Goal: Task Accomplishment & Management: Complete application form

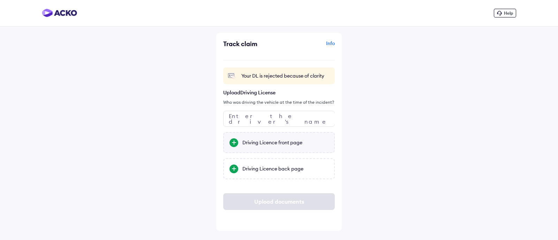
click at [236, 142] on div at bounding box center [234, 142] width 9 height 9
click at [0, 0] on input "Driving Licence front page" at bounding box center [0, 0] width 0 height 0
click at [292, 171] on div "Driving Licence back page" at bounding box center [285, 168] width 86 height 7
click at [0, 0] on input "Driving Licence back page" at bounding box center [0, 0] width 0 height 0
click at [431, 165] on div "Help Track claim Info Your DL is rejected because of clarity Upload Driving Lic…" at bounding box center [279, 120] width 558 height 240
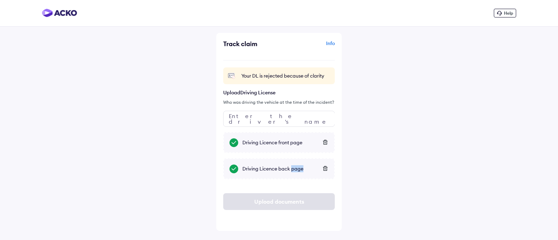
click at [431, 165] on div "Help Track claim Info Your DL is rejected because of clarity Upload Driving Lic…" at bounding box center [279, 120] width 558 height 240
click at [291, 121] on input "text" at bounding box center [279, 119] width 112 height 16
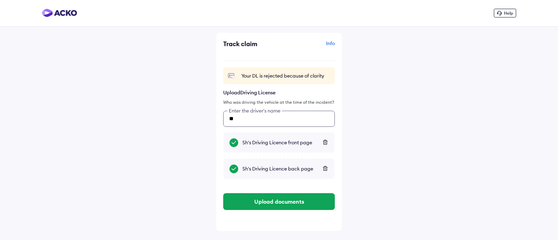
type input "*"
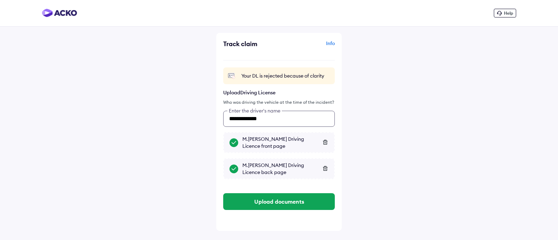
click at [236, 116] on input "**********" at bounding box center [279, 119] width 112 height 16
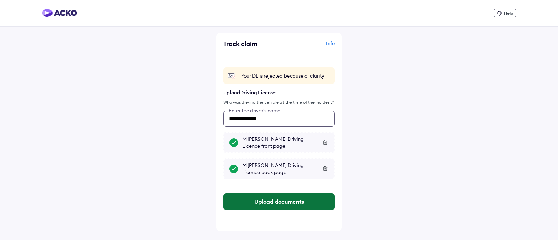
type input "**********"
click at [281, 201] on button "Upload documents" at bounding box center [279, 201] width 112 height 17
click at [281, 201] on div "Upload documents" at bounding box center [279, 201] width 112 height 17
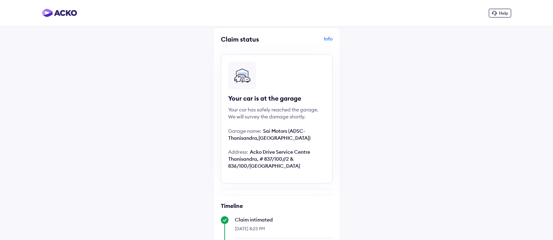
click at [323, 39] on div "Info" at bounding box center [305, 41] width 54 height 13
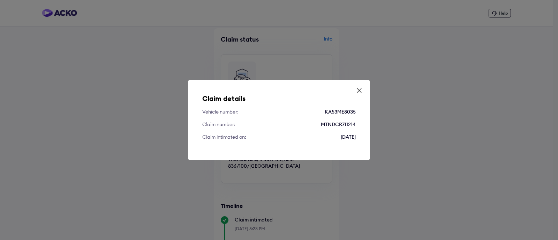
click at [362, 91] on icon at bounding box center [359, 90] width 7 height 7
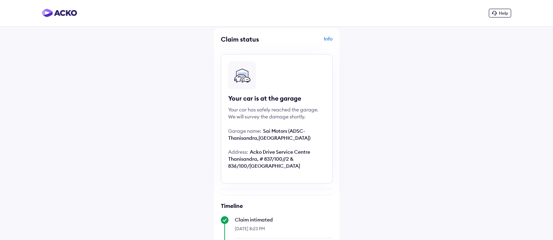
click at [497, 11] on div "Help" at bounding box center [500, 13] width 22 height 9
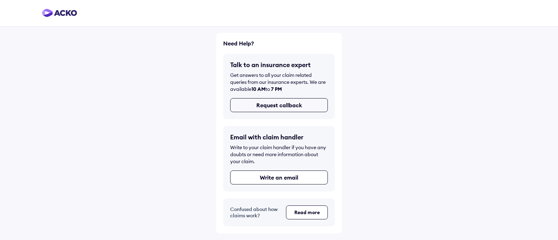
click at [273, 103] on button "Request callback" at bounding box center [279, 105] width 98 height 14
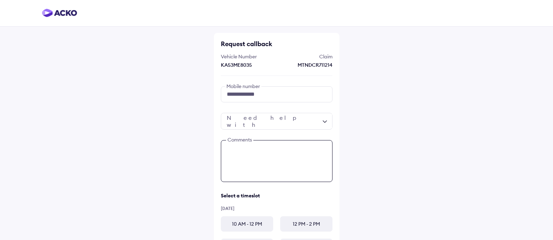
click at [274, 151] on textarea at bounding box center [277, 161] width 112 height 42
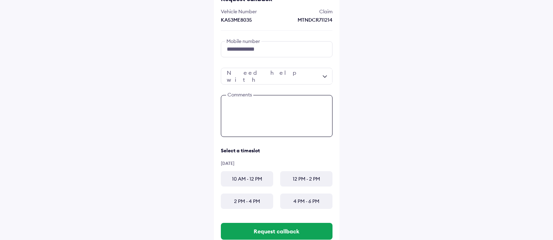
scroll to position [31, 0]
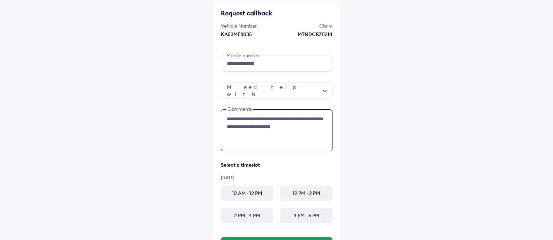
click at [279, 127] on textarea "**********" at bounding box center [277, 130] width 112 height 42
click at [304, 124] on textarea "**********" at bounding box center [277, 130] width 112 height 42
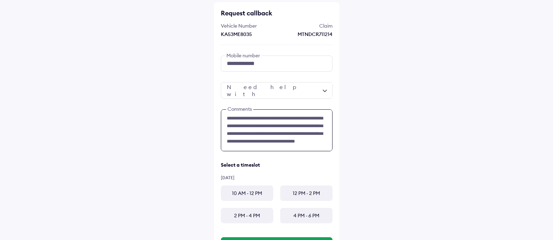
type textarea "**********"
click at [246, 193] on div "10 AM - 12 PM" at bounding box center [247, 192] width 52 height 15
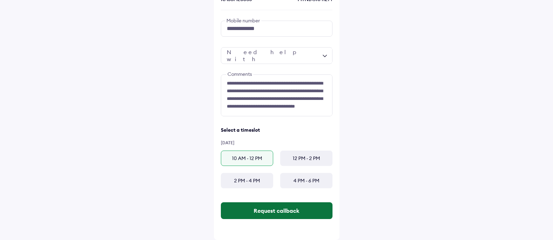
click at [257, 210] on button "Request callback" at bounding box center [277, 210] width 112 height 17
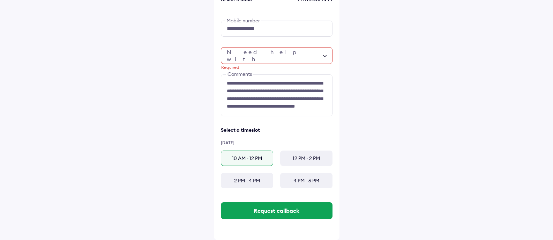
scroll to position [0, 0]
click at [324, 52] on div "Required" at bounding box center [277, 55] width 112 height 17
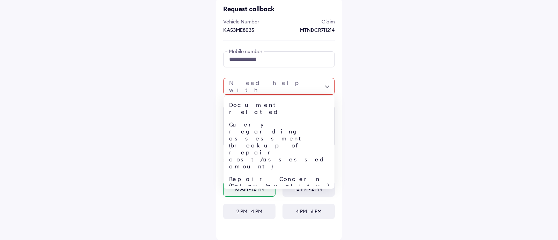
click at [317, 84] on div "Document related Query regarding assessment (breakup of repair cost/assessed am…" at bounding box center [279, 86] width 112 height 17
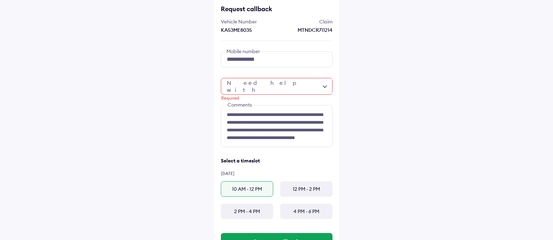
click at [421, 100] on div "**********" at bounding box center [276, 117] width 553 height 305
click at [327, 87] on div "Required" at bounding box center [277, 86] width 112 height 17
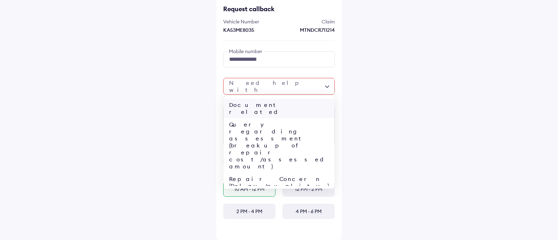
click at [271, 104] on div "Document related" at bounding box center [279, 108] width 111 height 20
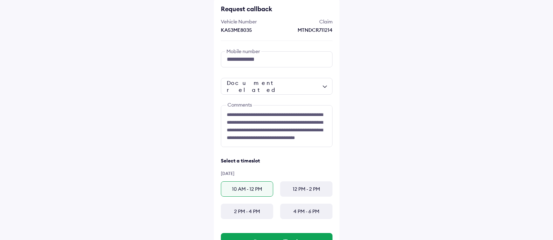
scroll to position [66, 0]
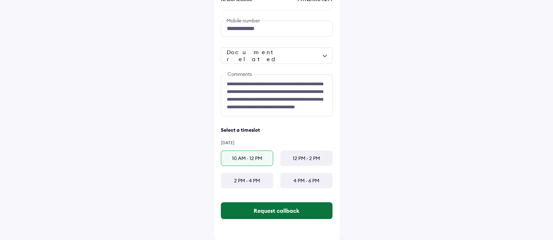
click at [273, 205] on button "Request callback" at bounding box center [277, 210] width 112 height 17
